Goal: Transaction & Acquisition: Purchase product/service

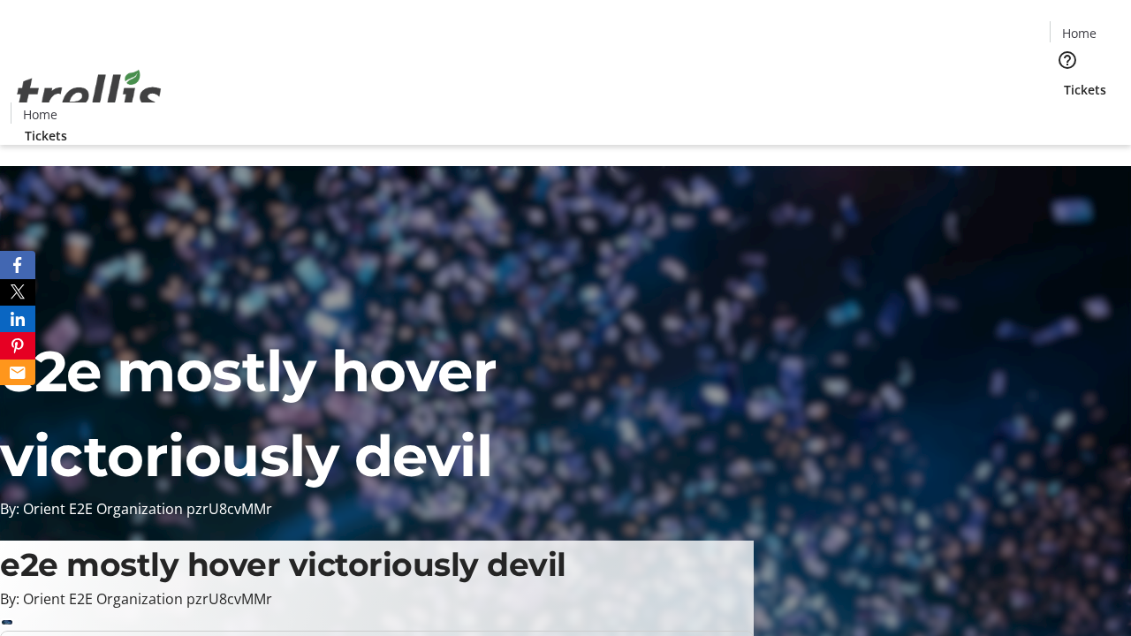
click at [1064, 80] on span "Tickets" at bounding box center [1085, 89] width 42 height 19
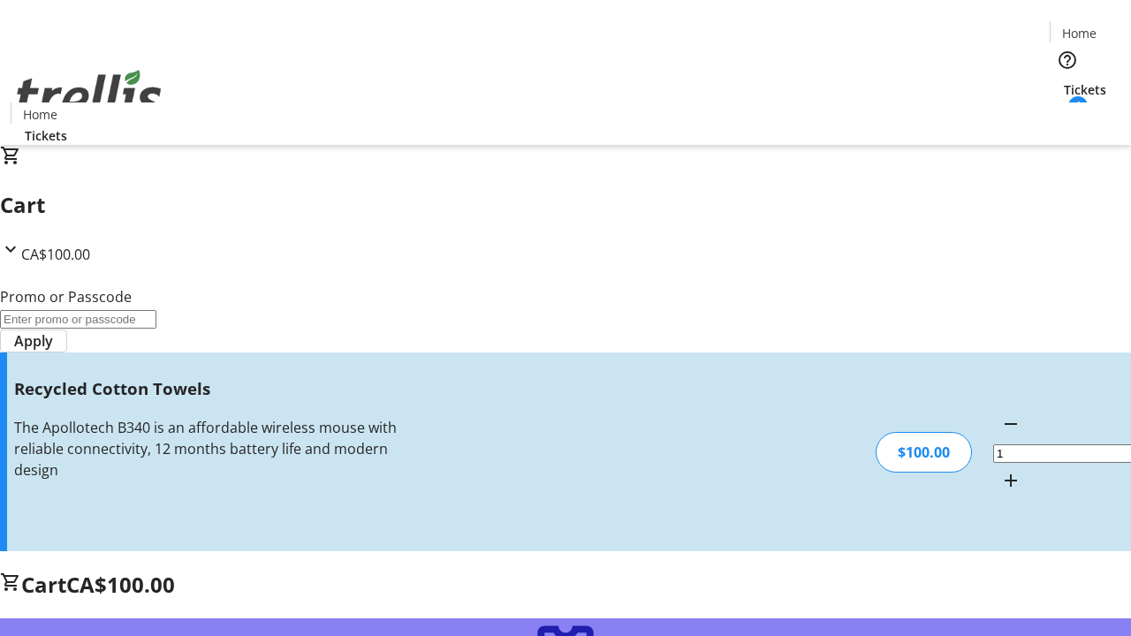
type input "FREE"
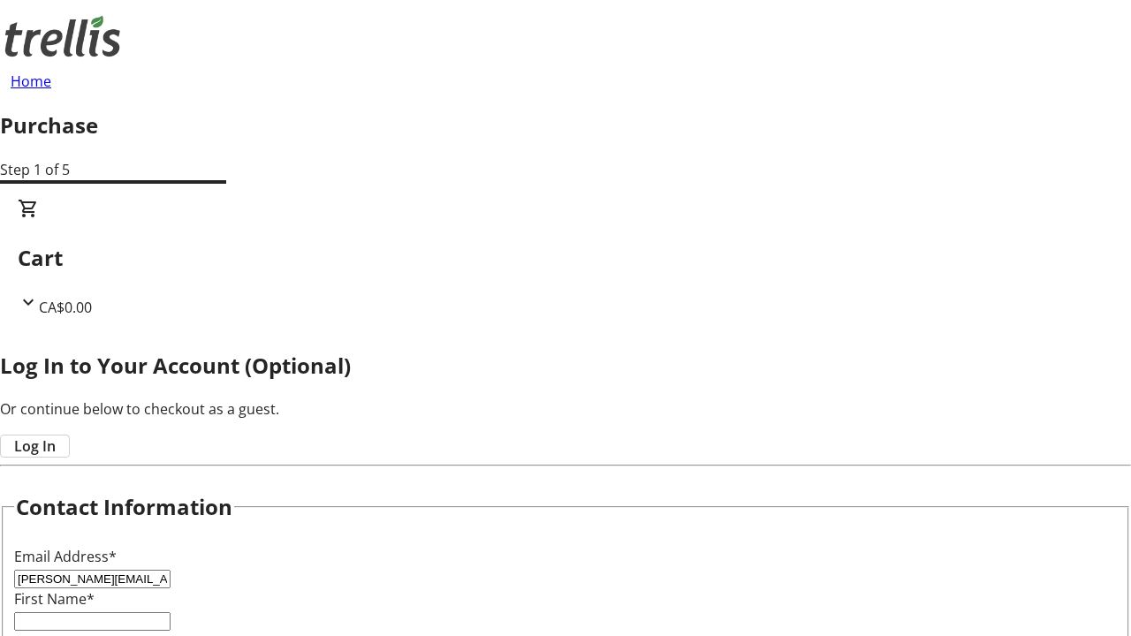
type input "[PERSON_NAME][EMAIL_ADDRESS][DOMAIN_NAME]"
type input "[PERSON_NAME]"
